Goal: Task Accomplishment & Management: Manage account settings

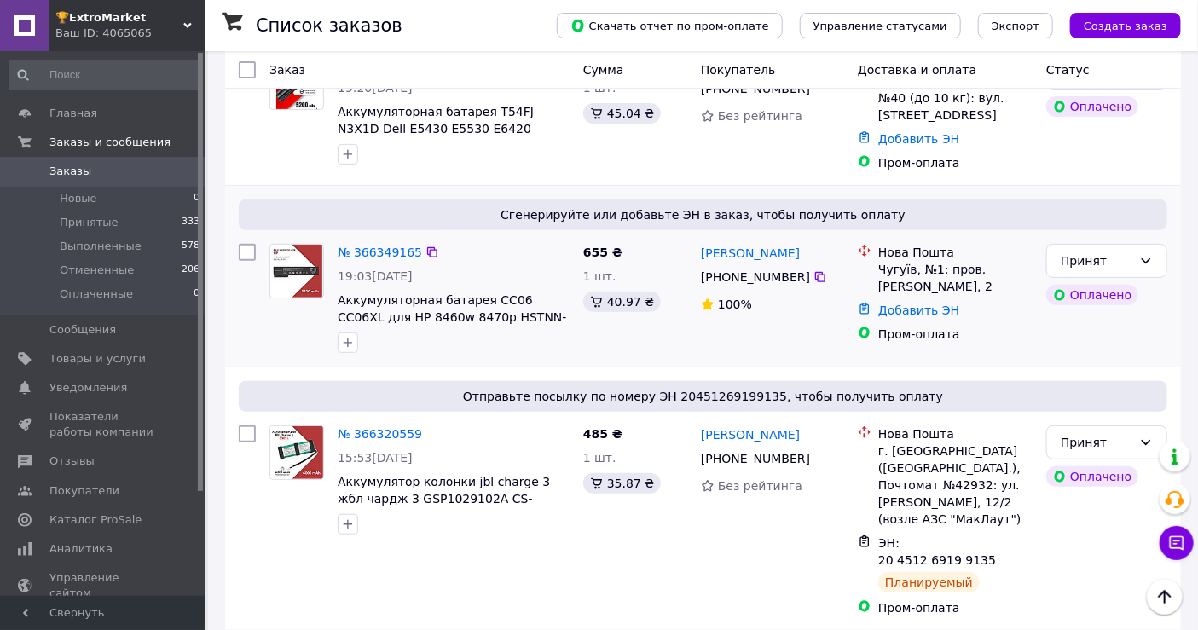
scroll to position [159, 0]
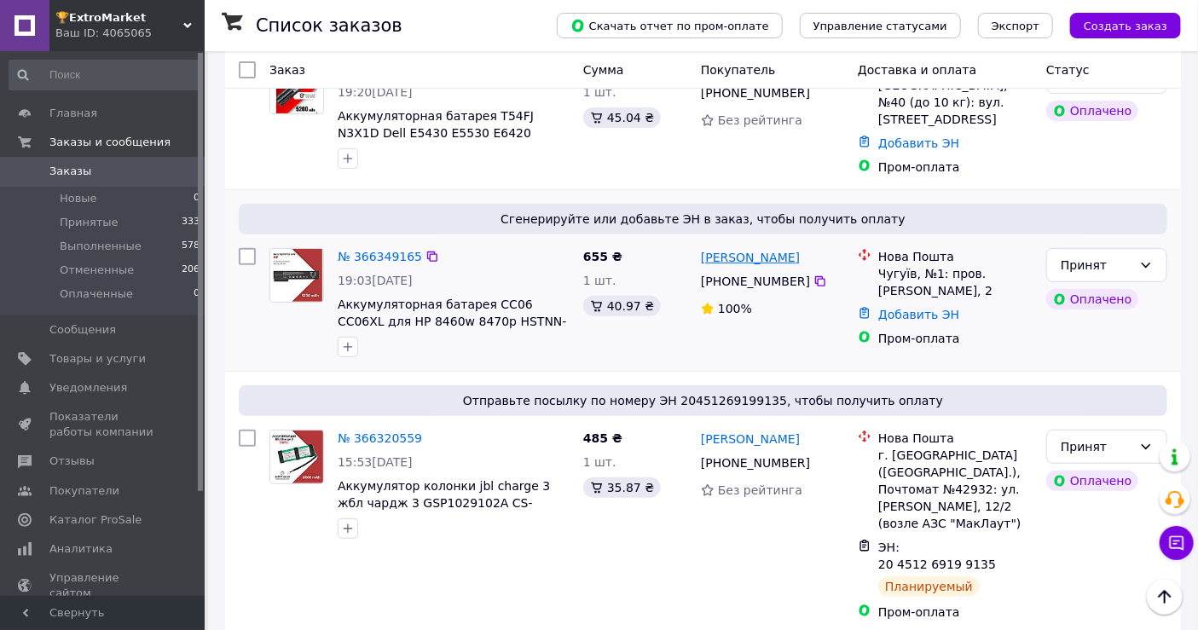
drag, startPoint x: 808, startPoint y: 254, endPoint x: 765, endPoint y: 253, distance: 43.5
click at [765, 253] on div "Олександр Паянок" at bounding box center [772, 256] width 147 height 21
copy link "Паянок"
click at [652, 392] on span "Отправьте посылку по номеру ЭН 20451269199135, чтобы получить оплату" at bounding box center [703, 400] width 915 height 17
click at [654, 392] on span "Отправьте посылку по номеру ЭН 20451269199135, чтобы получить оплату" at bounding box center [703, 400] width 915 height 17
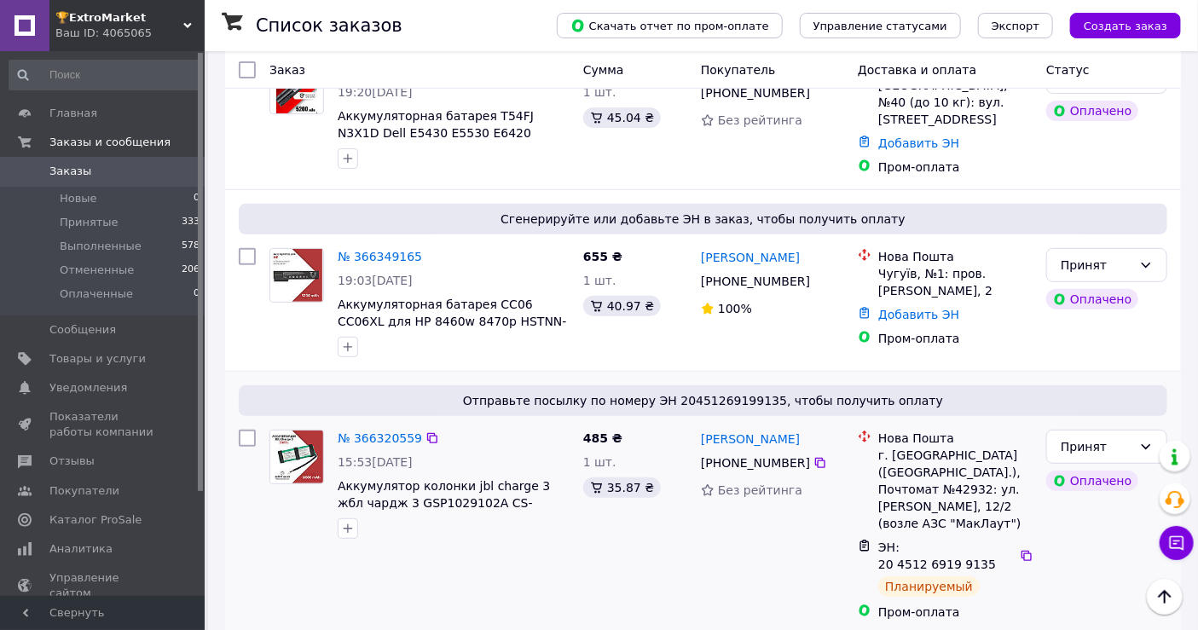
click at [722, 395] on span "Отправьте посылку по номеру ЭН 20451269199135, чтобы получить оплату" at bounding box center [703, 400] width 915 height 17
click at [796, 302] on div "100%" at bounding box center [772, 308] width 143 height 17
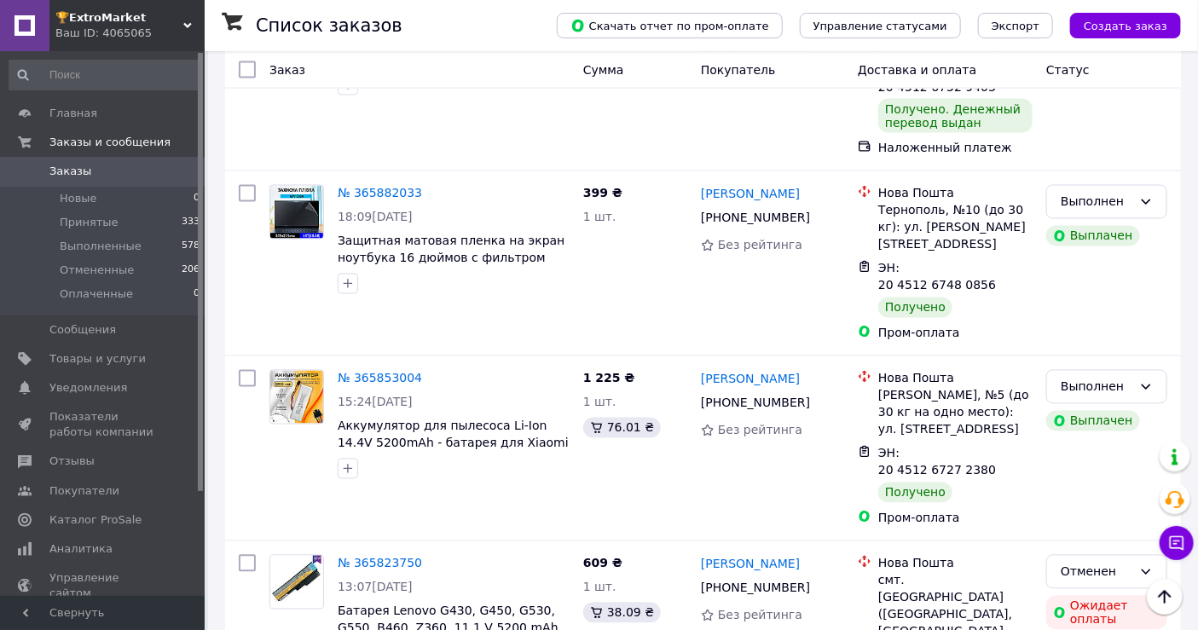
scroll to position [6771, 0]
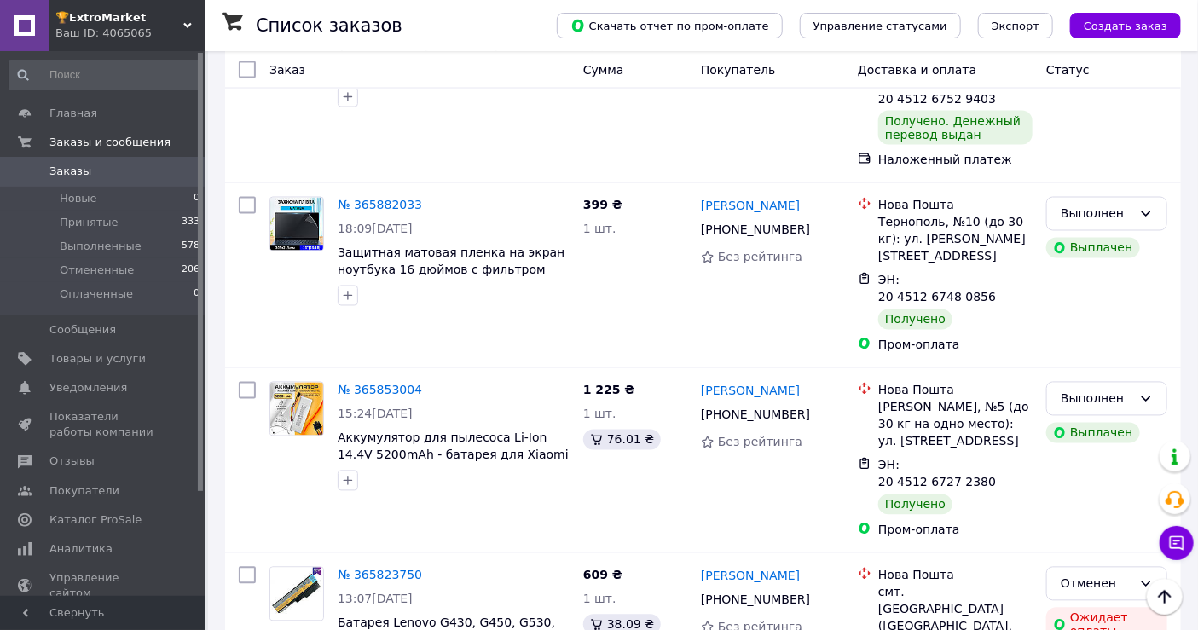
drag, startPoint x: 695, startPoint y: 154, endPoint x: 796, endPoint y: 184, distance: 105.8
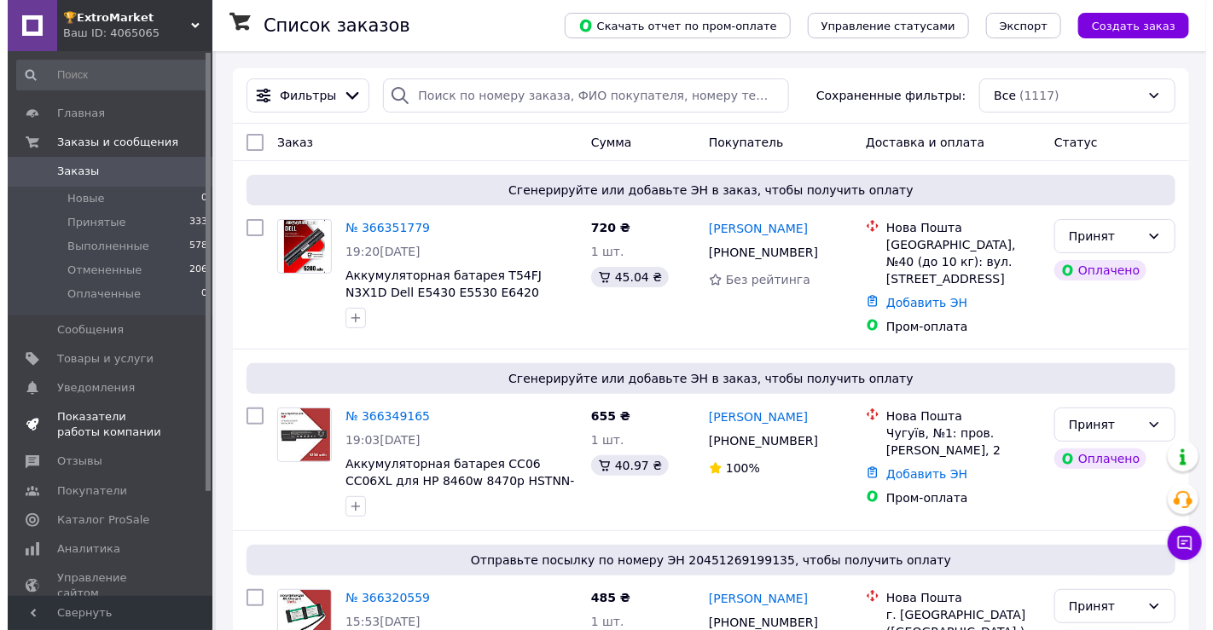
scroll to position [128, 0]
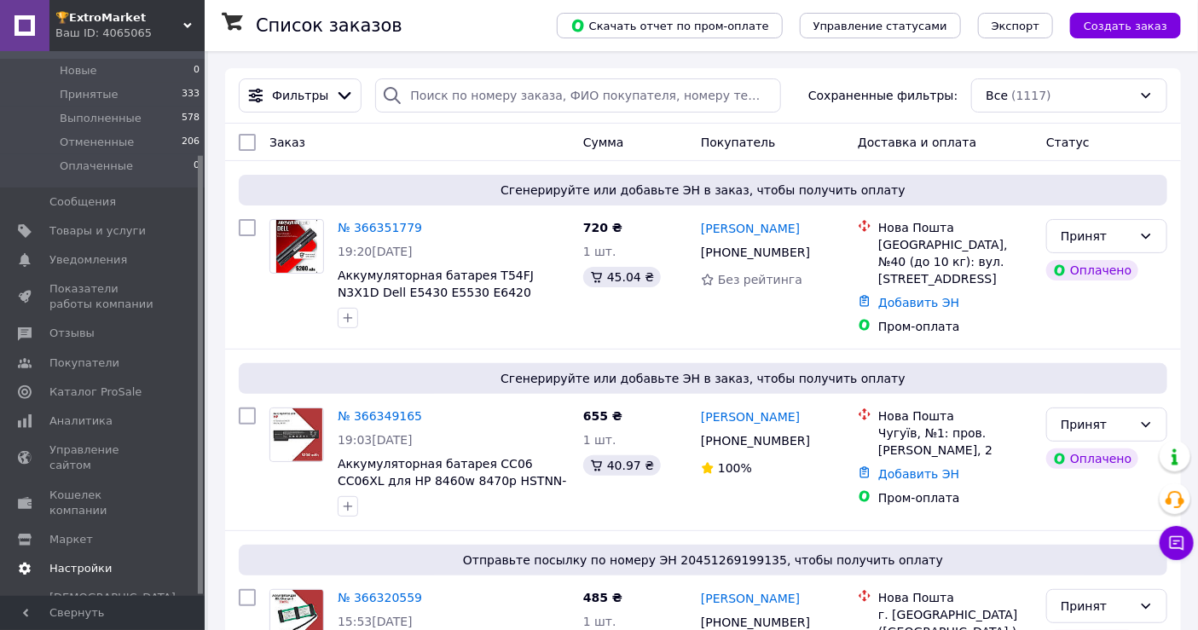
click at [75, 561] on span "Настройки" at bounding box center [80, 568] width 62 height 15
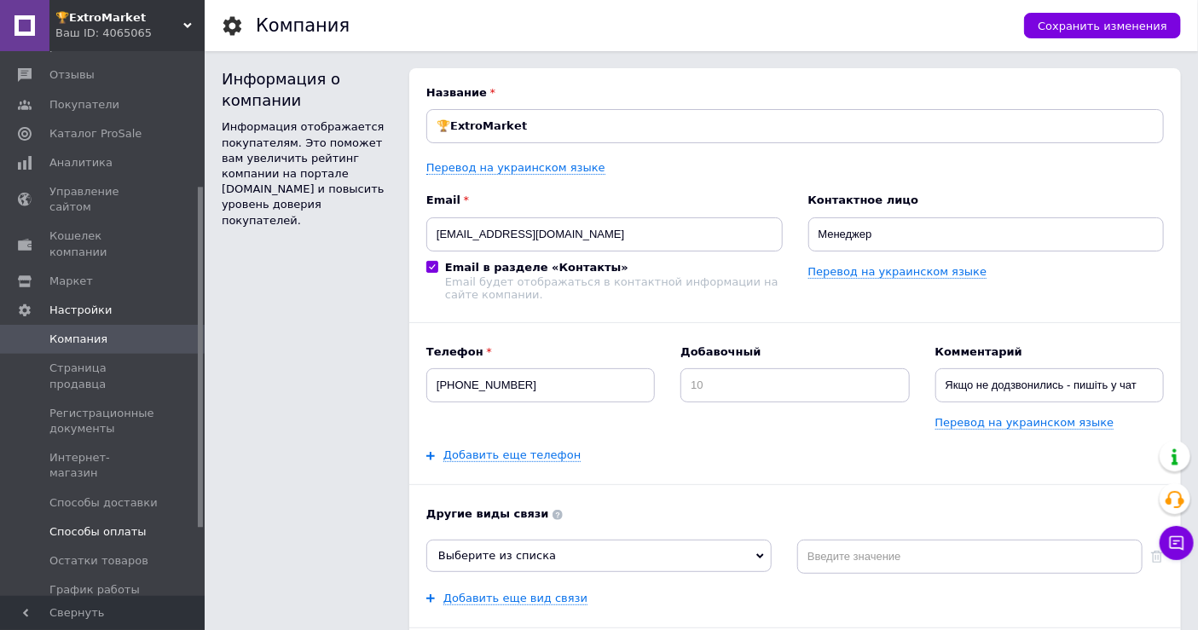
click at [116, 518] on link "Способы оплаты" at bounding box center [105, 532] width 210 height 29
